Goal: Use online tool/utility

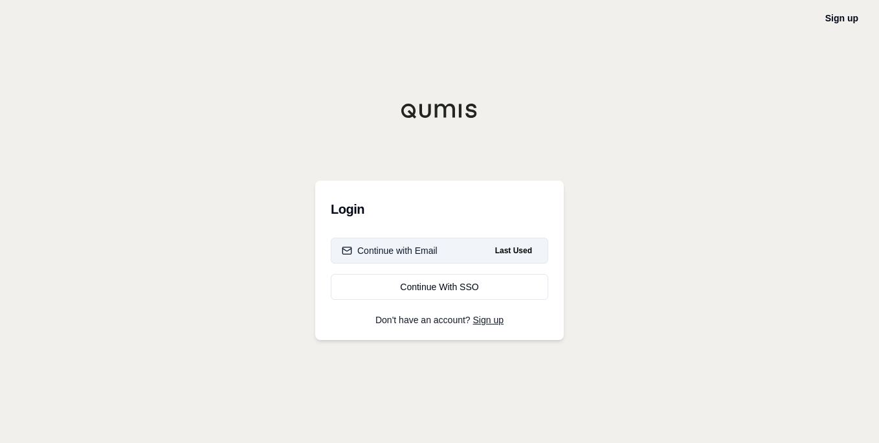
click at [417, 250] on div "Continue with Email" at bounding box center [390, 250] width 96 height 13
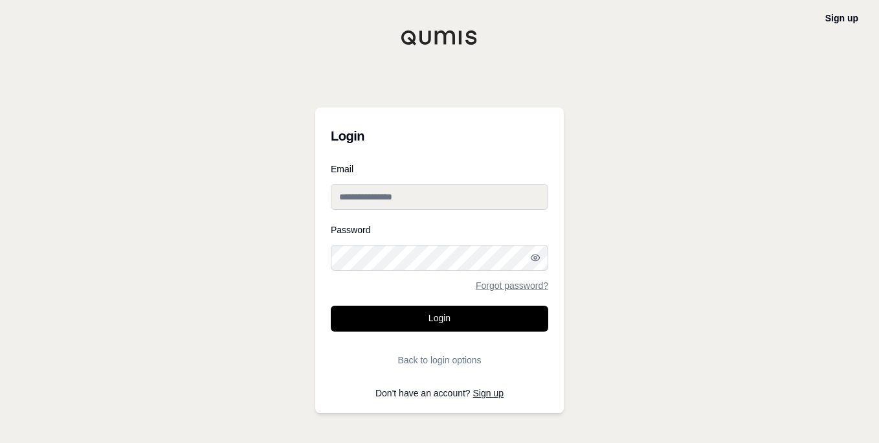
type input "**********"
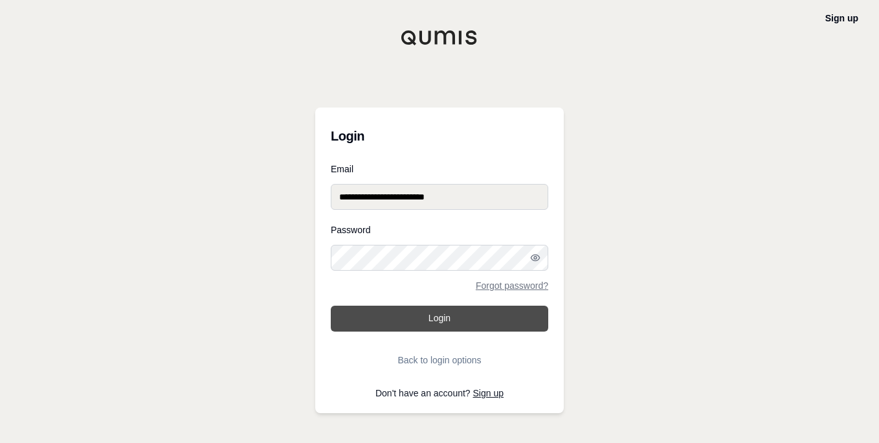
click at [436, 319] on button "Login" at bounding box center [440, 319] width 218 height 26
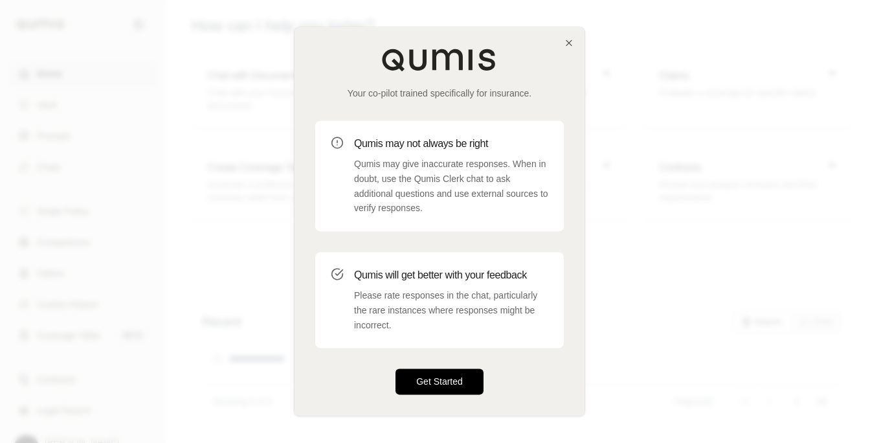
click at [446, 383] on button "Get Started" at bounding box center [440, 382] width 88 height 26
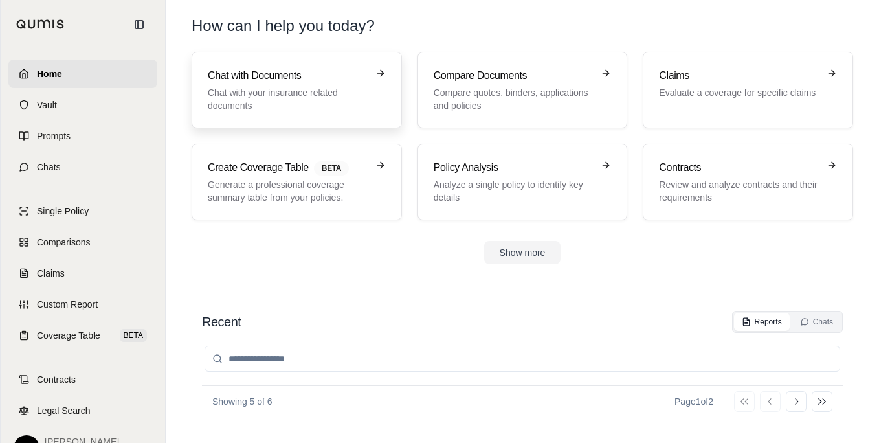
click at [241, 93] on p "Chat with your insurance related documents" at bounding box center [288, 99] width 160 height 26
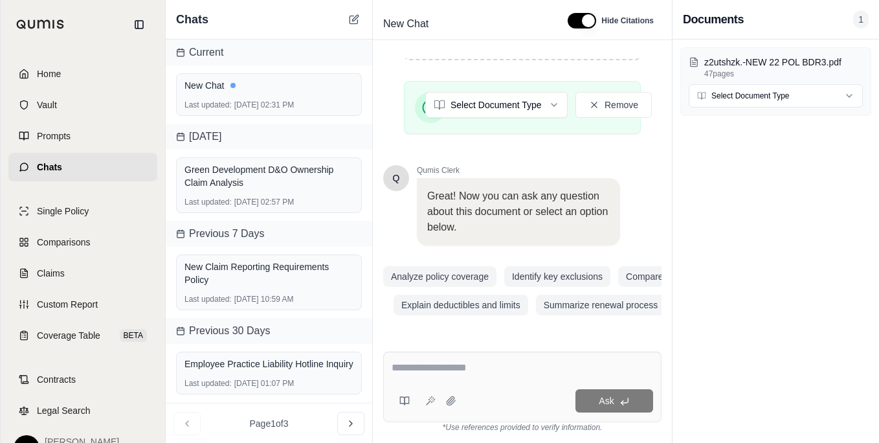
scroll to position [335, 0]
click at [453, 401] on icon at bounding box center [451, 401] width 10 height 10
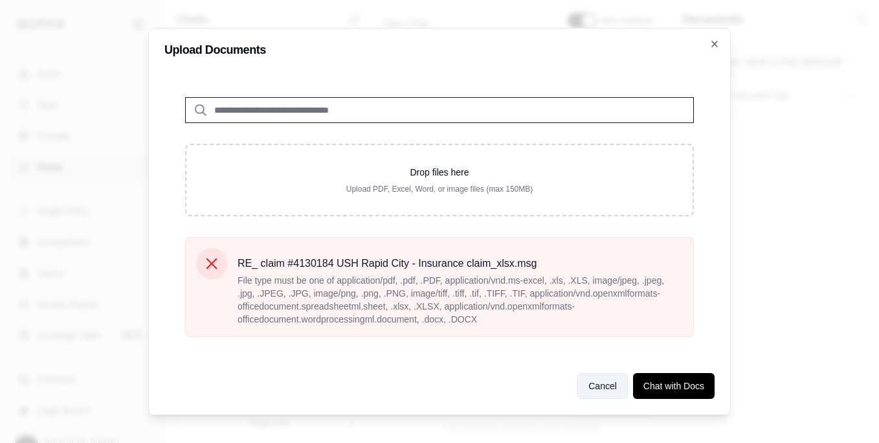
click at [594, 381] on button "Cancel" at bounding box center [603, 386] width 51 height 26
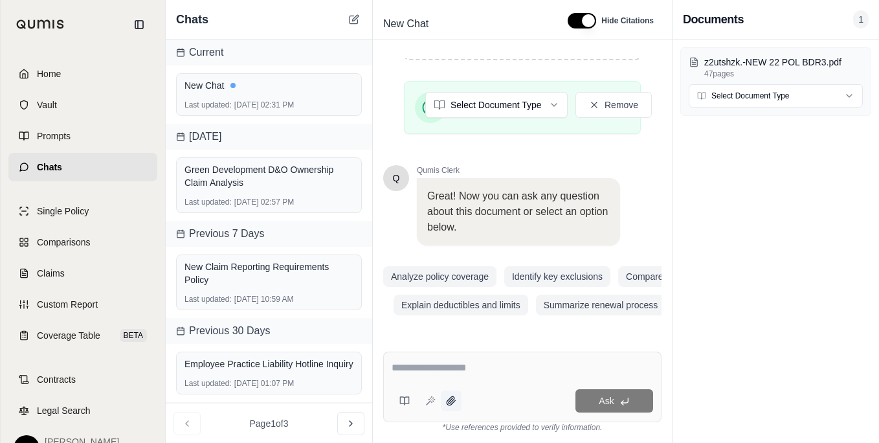
click at [451, 400] on icon at bounding box center [451, 400] width 8 height 8
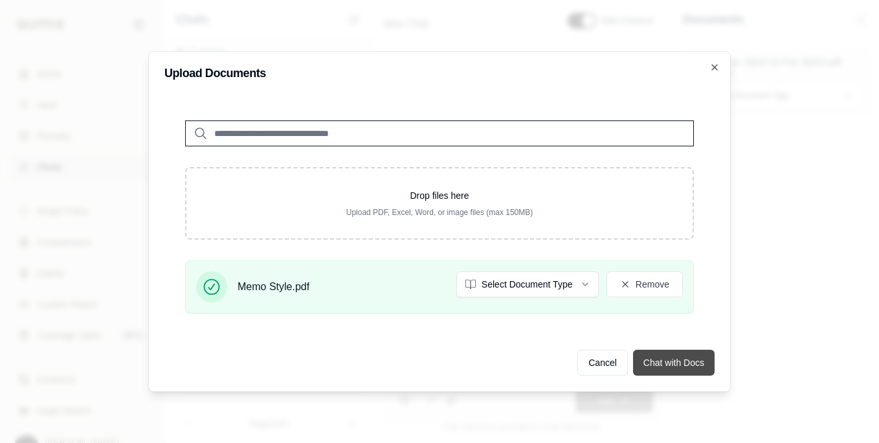
click at [671, 365] on button "Chat with Docs" at bounding box center [674, 363] width 82 height 26
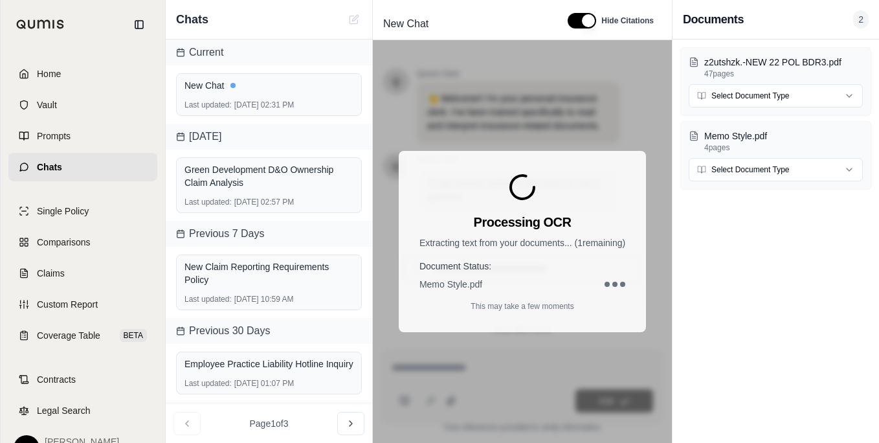
scroll to position [0, 0]
click at [520, 182] on icon at bounding box center [522, 187] width 31 height 31
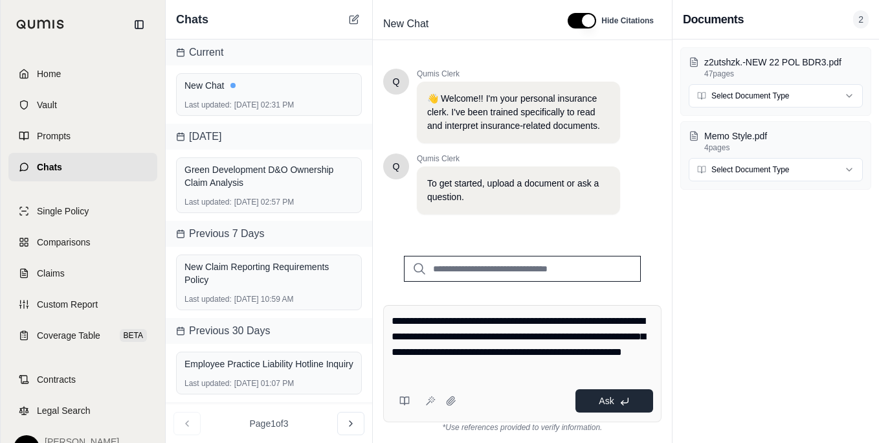
type textarea "**********"
click at [606, 399] on span "Ask" at bounding box center [606, 401] width 15 height 10
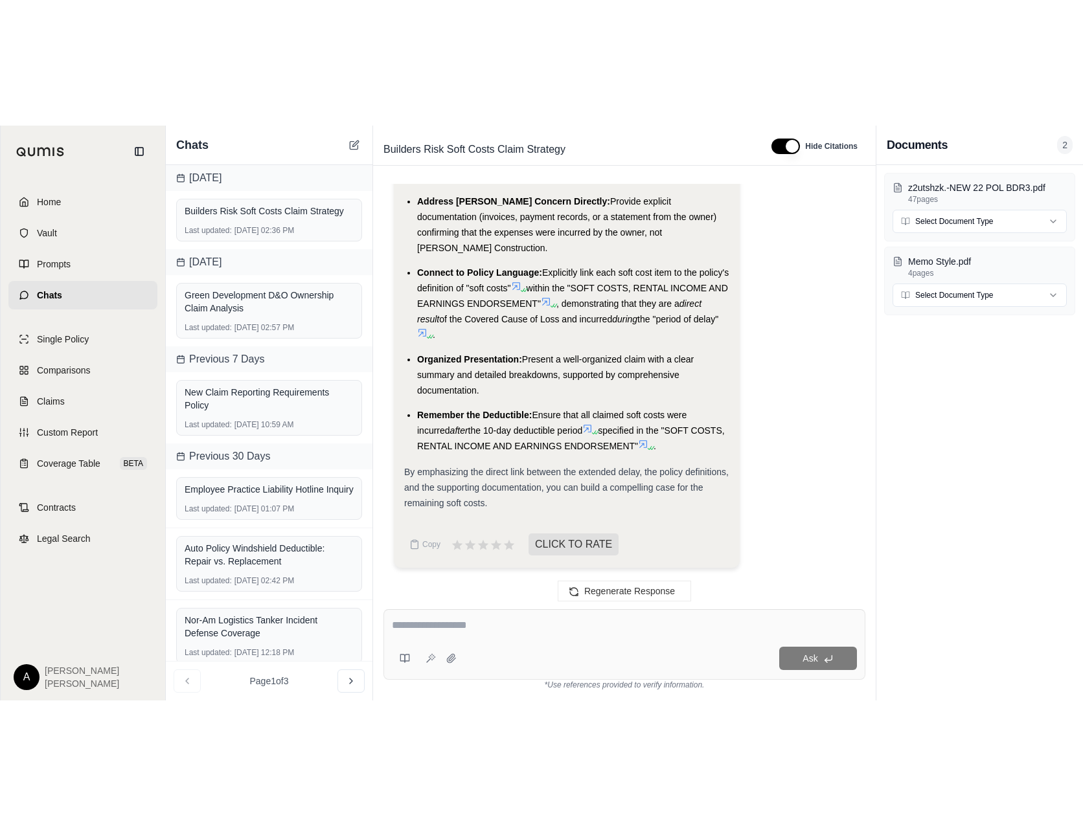
scroll to position [3190, 0]
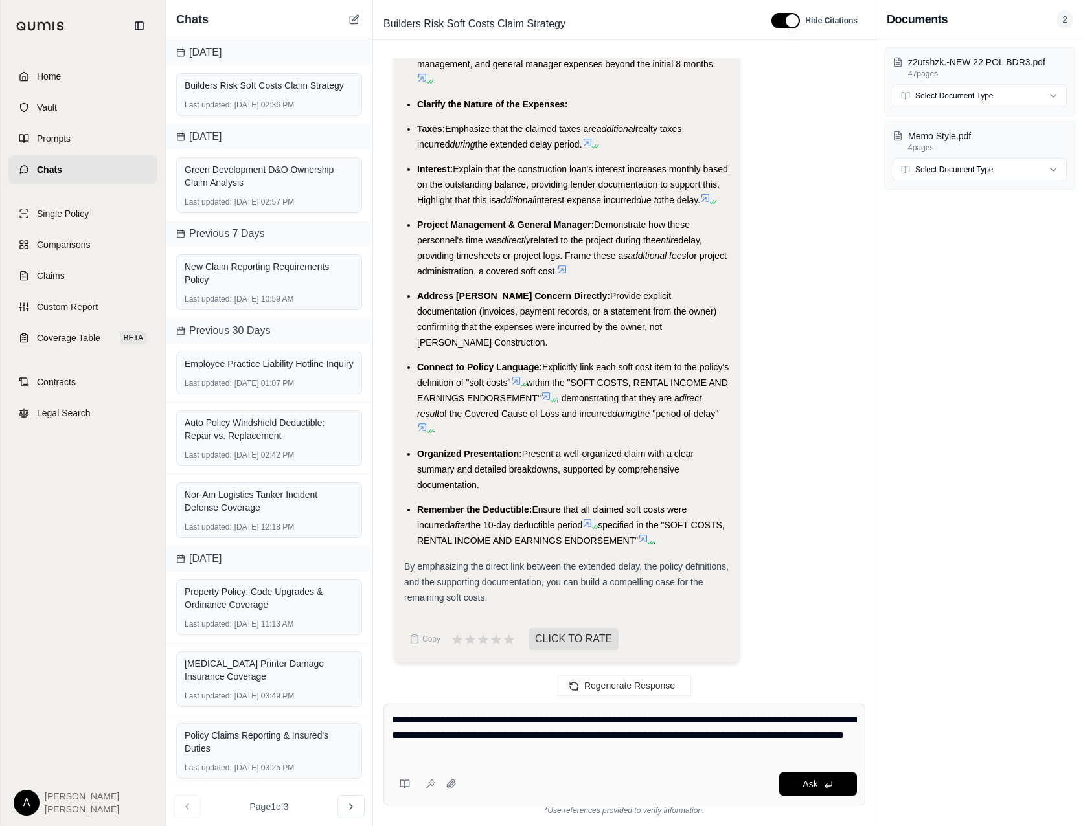
type textarea "**********"
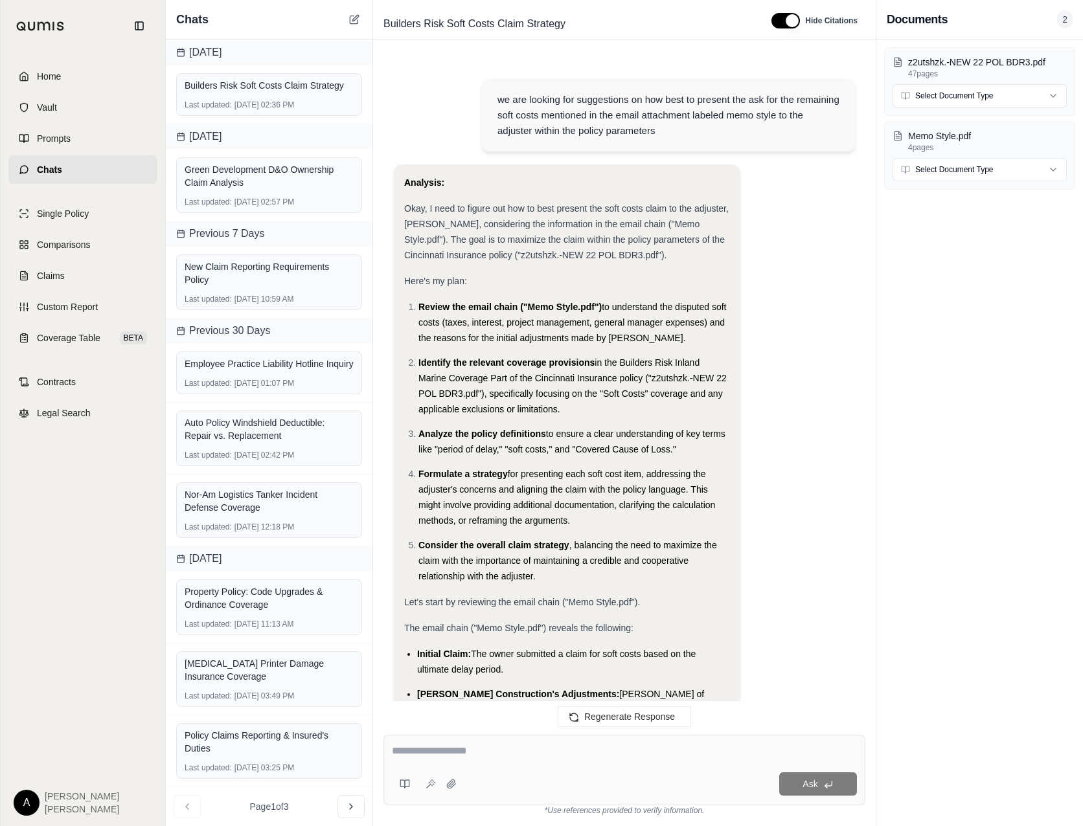
scroll to position [4166, 0]
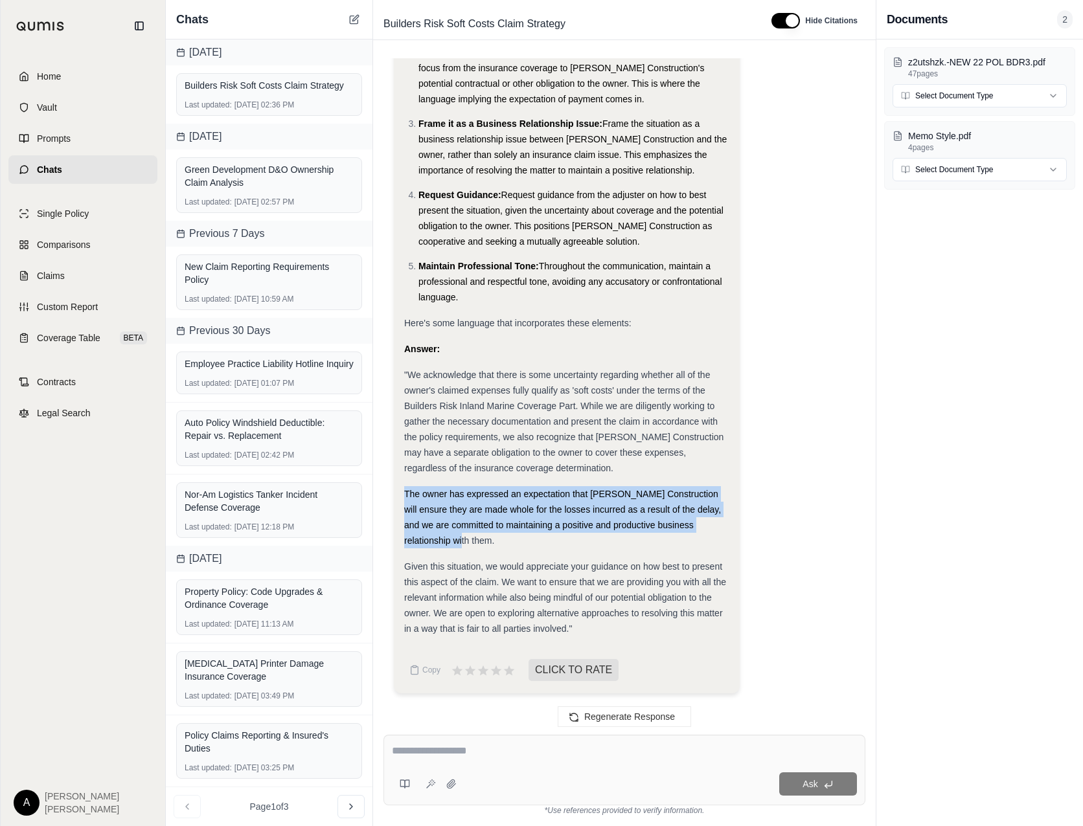
drag, startPoint x: 402, startPoint y: 489, endPoint x: 435, endPoint y: 541, distance: 60.9
click at [435, 442] on div "Analysis: Okay, the situation is more nuanced than I initially understood. The …" at bounding box center [567, 258] width 346 height 870
click at [587, 442] on span "The owner has expressed an expectation that [PERSON_NAME] Construction will ens…" at bounding box center [562, 517] width 317 height 57
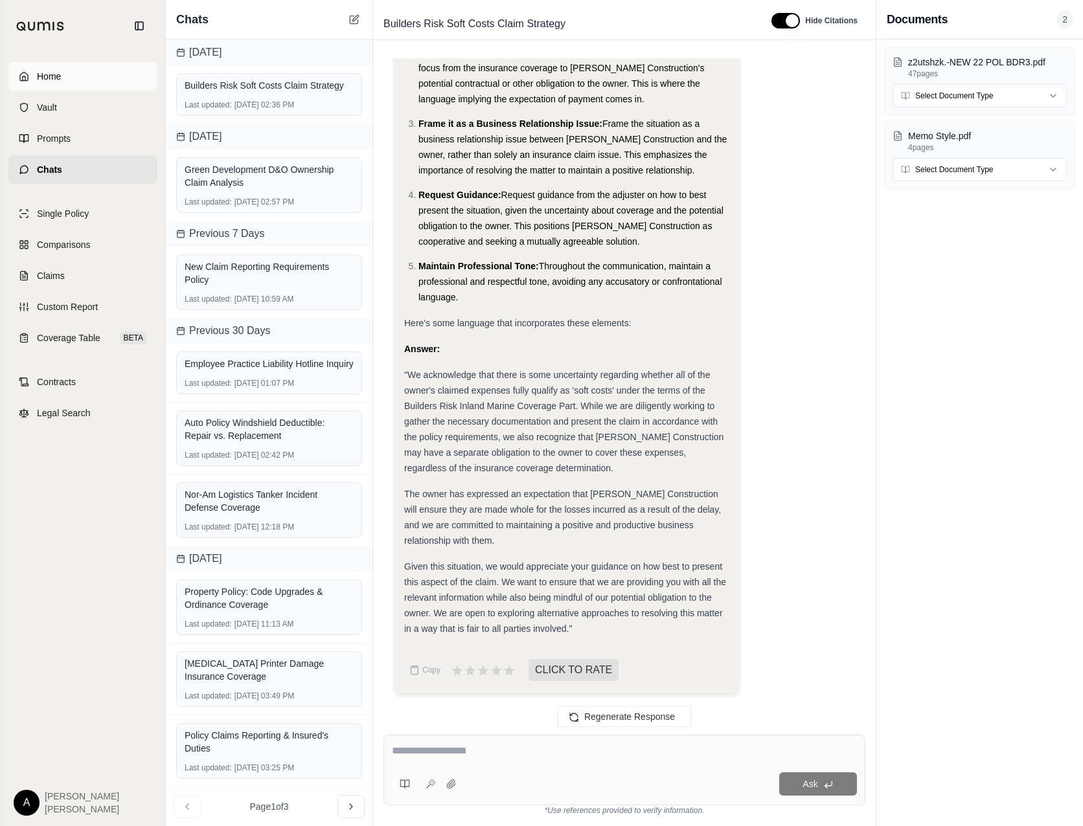
click at [43, 77] on span "Home" at bounding box center [49, 76] width 24 height 13
